Goal: Communication & Community: Ask a question

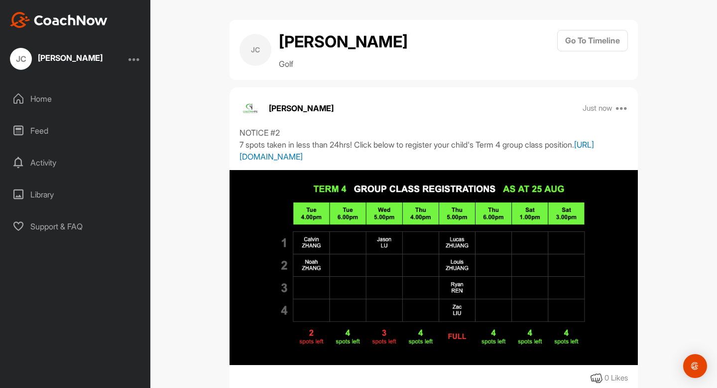
scroll to position [58, 0]
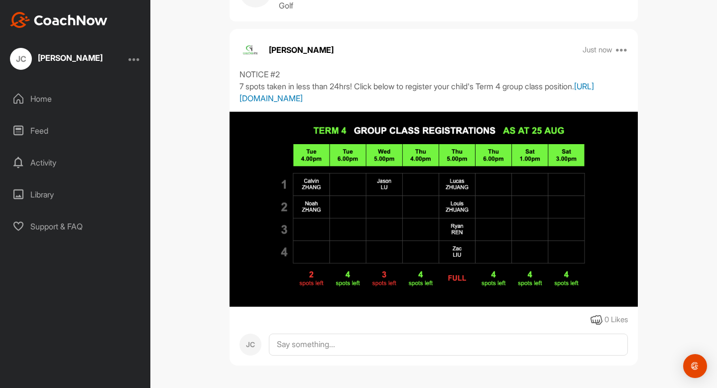
click at [402, 103] on link "[URL][DOMAIN_NAME]" at bounding box center [417, 92] width 355 height 22
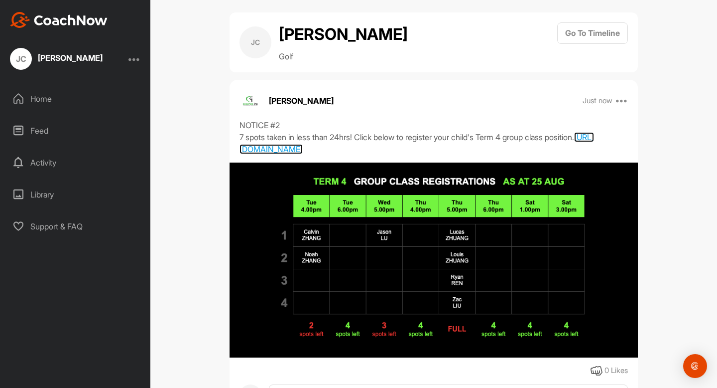
scroll to position [0, 0]
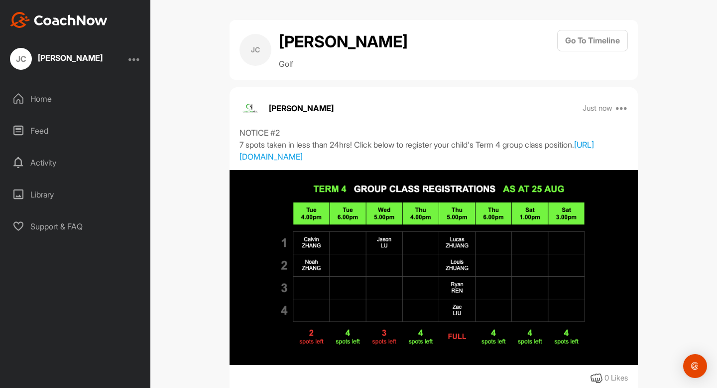
click at [73, 61] on div "[PERSON_NAME]" at bounding box center [70, 58] width 65 height 8
click at [706, 368] on div "Open Intercom Messenger" at bounding box center [695, 366] width 26 height 26
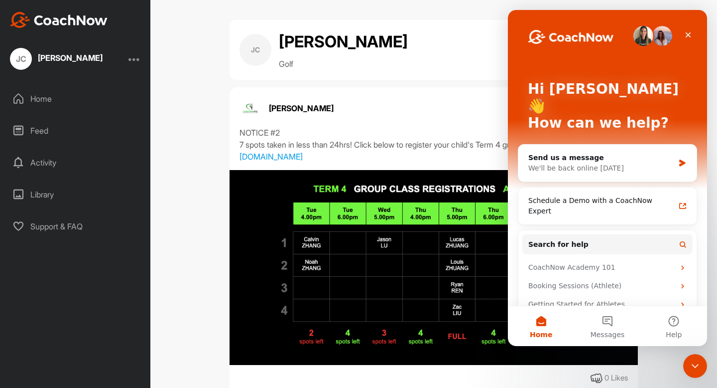
click at [457, 119] on div "Adam Bonnar Just now Report Delete" at bounding box center [434, 108] width 409 height 22
click at [686, 32] on icon "Close" at bounding box center [688, 35] width 8 height 8
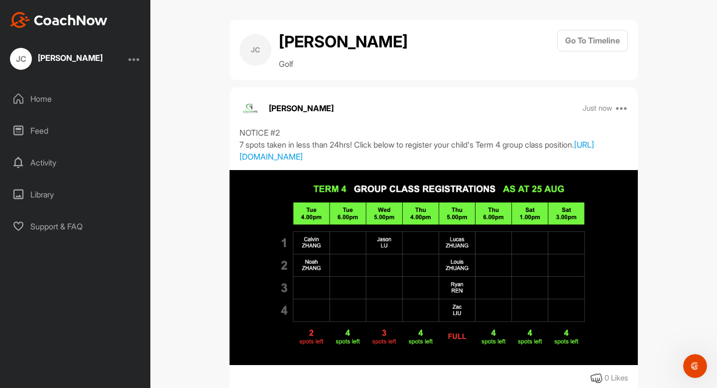
scroll to position [82, 0]
click at [48, 60] on div "[PERSON_NAME]" at bounding box center [70, 58] width 65 height 8
click at [292, 54] on h2 "[PERSON_NAME]" at bounding box center [343, 42] width 129 height 24
click at [292, 43] on h2 "[PERSON_NAME]" at bounding box center [343, 42] width 129 height 24
click at [240, 70] on div "[PERSON_NAME] [PERSON_NAME] Golf" at bounding box center [324, 50] width 168 height 40
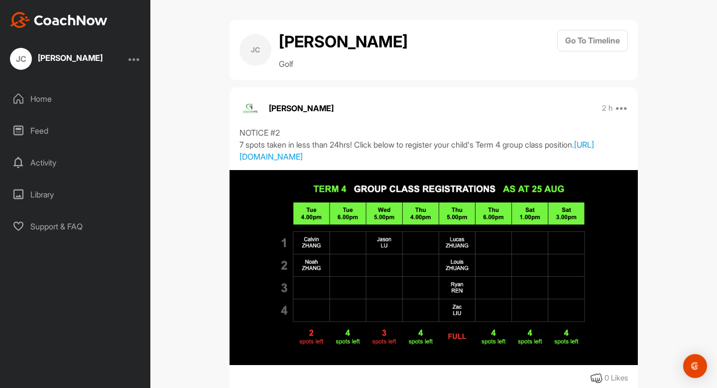
click at [261, 66] on div "JC" at bounding box center [256, 50] width 32 height 32
click at [292, 54] on h2 "[PERSON_NAME]" at bounding box center [343, 42] width 129 height 24
click at [288, 34] on h2 "[PERSON_NAME]" at bounding box center [343, 42] width 129 height 24
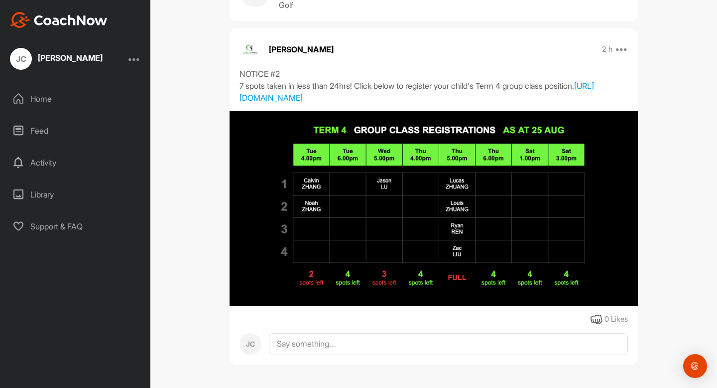
click at [57, 93] on div "Home" at bounding box center [75, 98] width 140 height 25
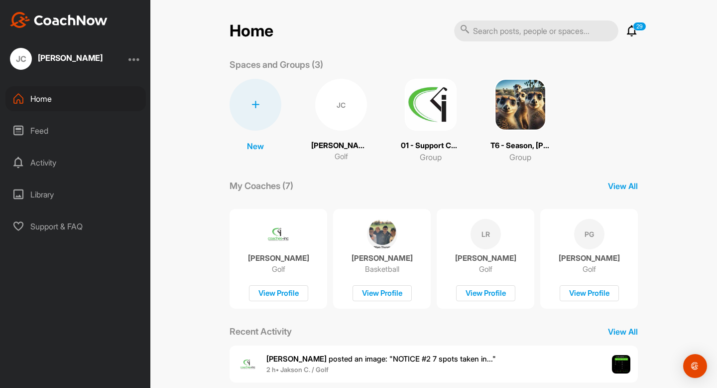
click at [332, 115] on div "JC" at bounding box center [341, 105] width 52 height 52
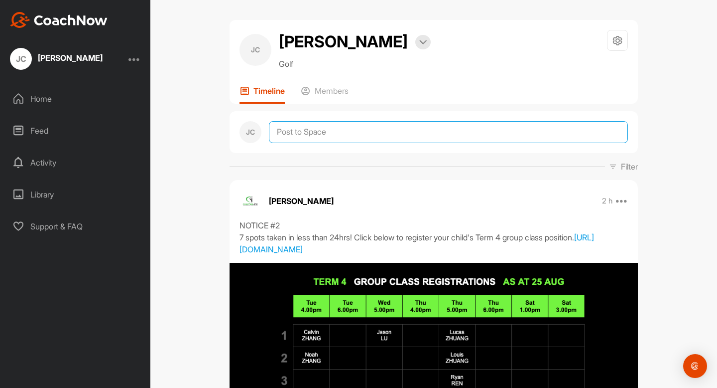
click at [325, 143] on textarea at bounding box center [448, 132] width 359 height 22
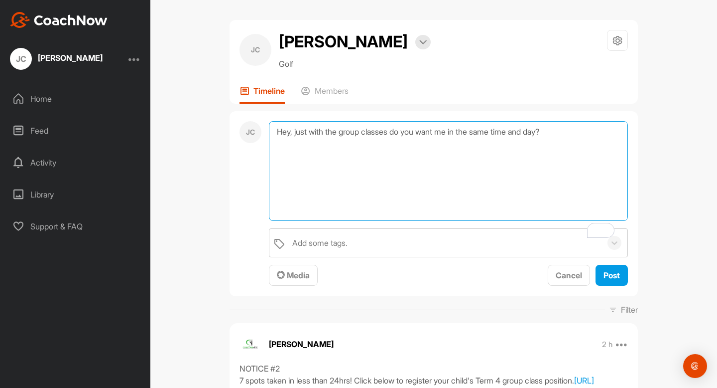
click at [290, 155] on textarea "Hey, just with the group classes do you want me in the same time and day?" at bounding box center [448, 171] width 359 height 100
drag, startPoint x: 308, startPoint y: 155, endPoint x: 267, endPoint y: 155, distance: 41.8
click at [269, 155] on textarea "Hey, just with the group classes do you want me in the same time and day?" at bounding box center [448, 171] width 359 height 100
click at [539, 170] on textarea "With the group classes do you want me in the same time and day?" at bounding box center [448, 171] width 359 height 100
type textarea "With the group classes do you want me in the same time and day for next term?"
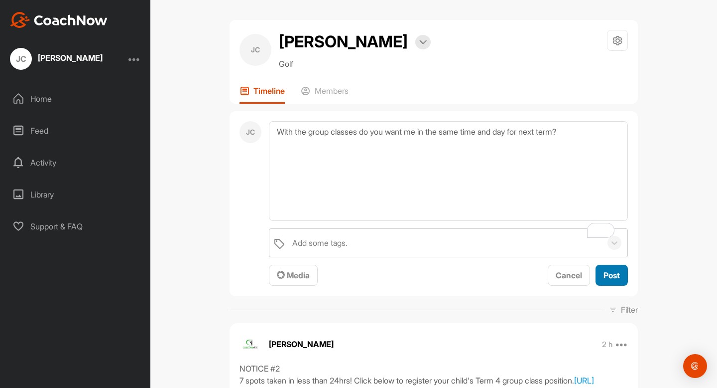
click at [609, 286] on button "Post" at bounding box center [612, 275] width 32 height 21
